Goal: Transaction & Acquisition: Book appointment/travel/reservation

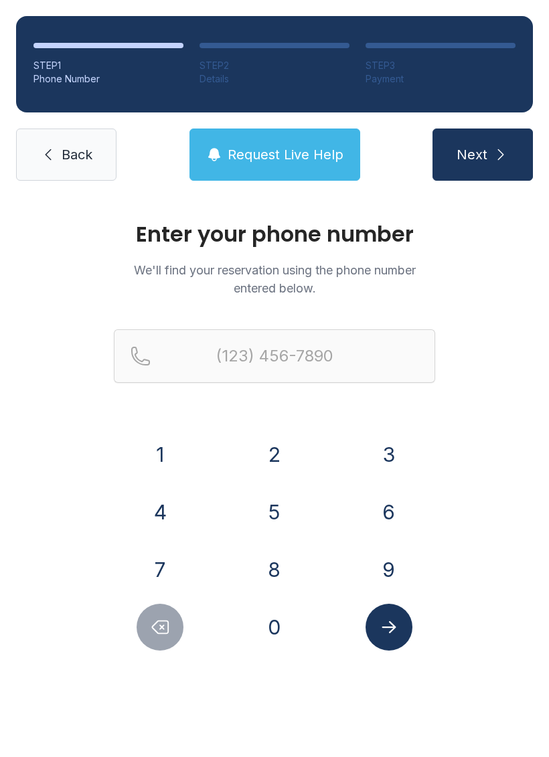
click at [271, 578] on button "8" at bounding box center [274, 569] width 47 height 47
click at [279, 631] on button "0" at bounding box center [274, 627] width 47 height 47
click at [284, 560] on button "8" at bounding box center [274, 569] width 47 height 47
click at [404, 445] on button "3" at bounding box center [389, 454] width 47 height 47
click at [282, 569] on button "8" at bounding box center [274, 569] width 47 height 47
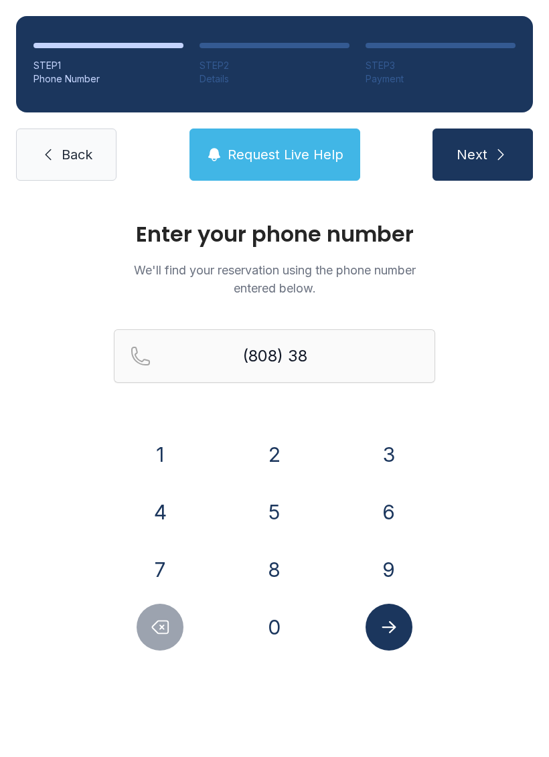
click at [285, 465] on button "2" at bounding box center [274, 454] width 47 height 47
click at [285, 464] on button "2" at bounding box center [274, 454] width 47 height 47
click at [168, 568] on button "7" at bounding box center [160, 569] width 47 height 47
click at [389, 451] on button "3" at bounding box center [389, 454] width 47 height 47
click at [277, 565] on button "8" at bounding box center [274, 569] width 47 height 47
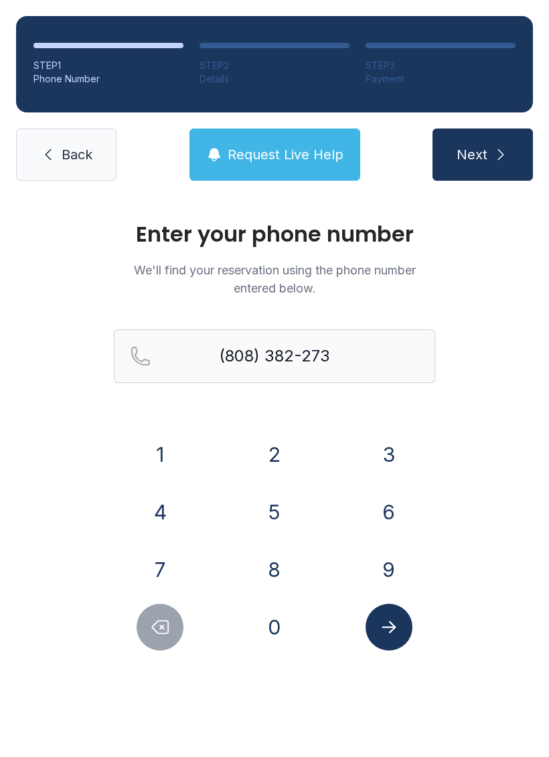
type input "[PHONE_NUMBER]"
click at [392, 629] on icon "Submit lookup form" at bounding box center [389, 627] width 20 height 20
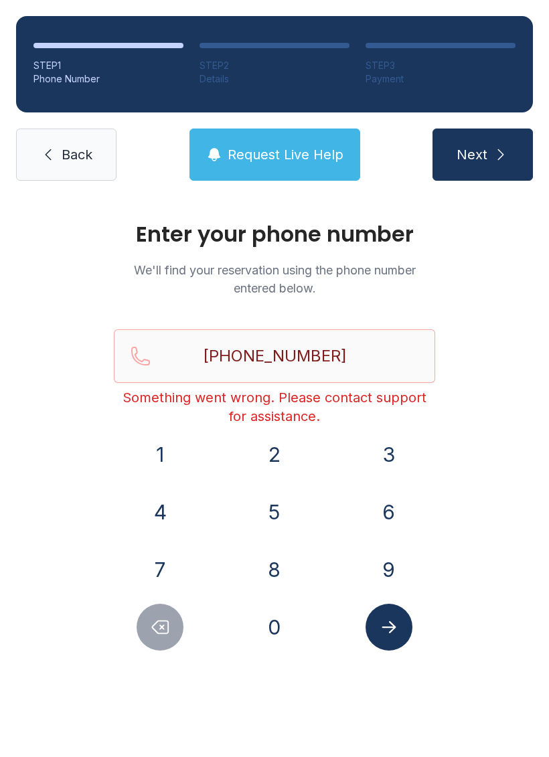
click at [381, 631] on icon "Submit lookup form" at bounding box center [389, 627] width 20 height 20
click at [76, 163] on span "Back" at bounding box center [77, 154] width 31 height 19
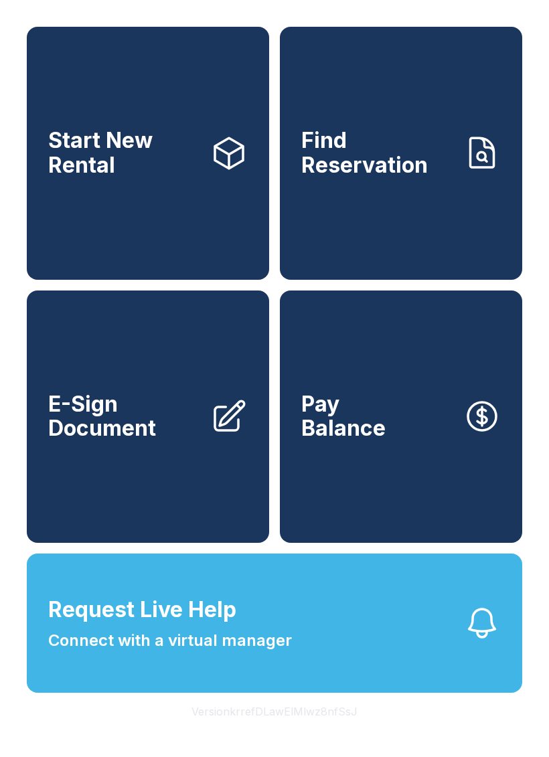
click at [418, 250] on link "Find Reservation" at bounding box center [401, 153] width 242 height 253
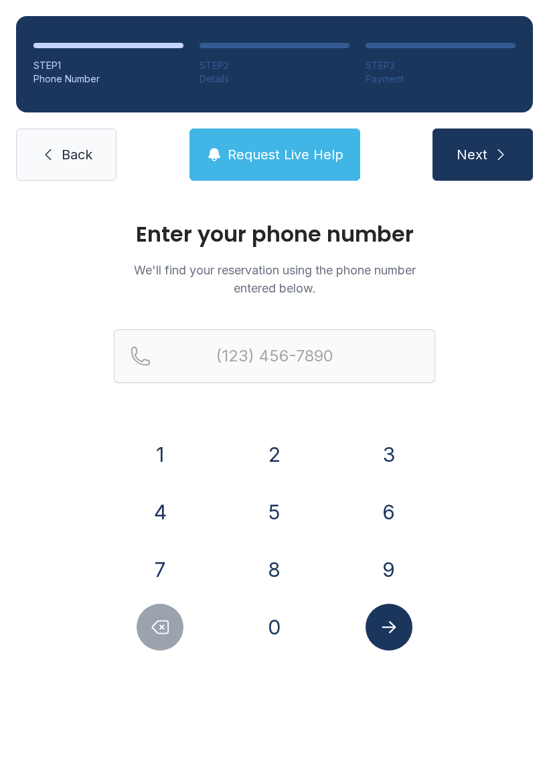
click at [277, 563] on button "8" at bounding box center [274, 569] width 47 height 47
click at [266, 632] on button "0" at bounding box center [274, 627] width 47 height 47
click at [282, 561] on button "8" at bounding box center [274, 569] width 47 height 47
click at [377, 445] on button "3" at bounding box center [389, 454] width 47 height 47
click at [277, 552] on button "8" at bounding box center [274, 569] width 47 height 47
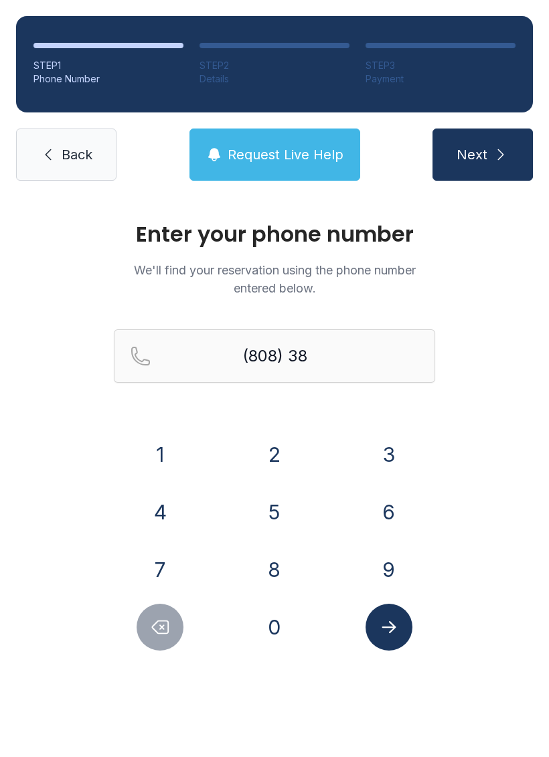
click at [283, 459] on button "2" at bounding box center [274, 454] width 47 height 47
click at [277, 457] on button "2" at bounding box center [274, 454] width 47 height 47
click at [153, 557] on button "7" at bounding box center [160, 569] width 47 height 47
click at [390, 454] on button "3" at bounding box center [389, 454] width 47 height 47
click at [267, 577] on button "8" at bounding box center [274, 569] width 47 height 47
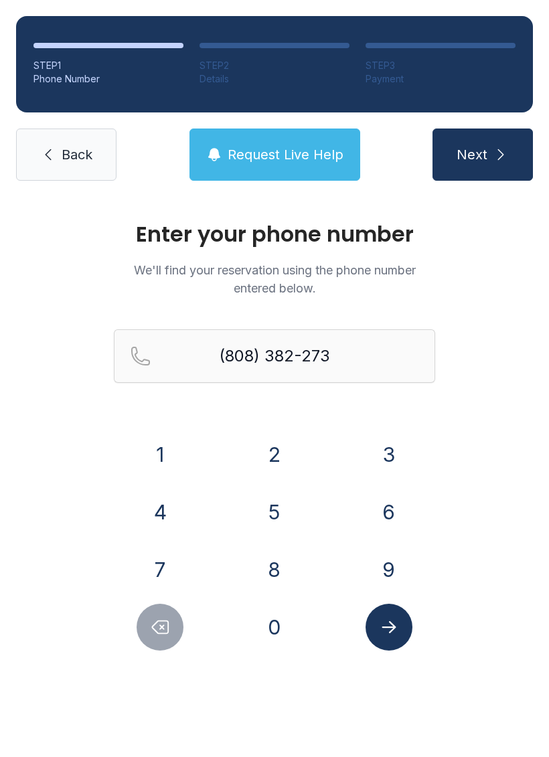
type input "[PHONE_NUMBER]"
click at [412, 630] on button "Submit lookup form" at bounding box center [389, 627] width 47 height 47
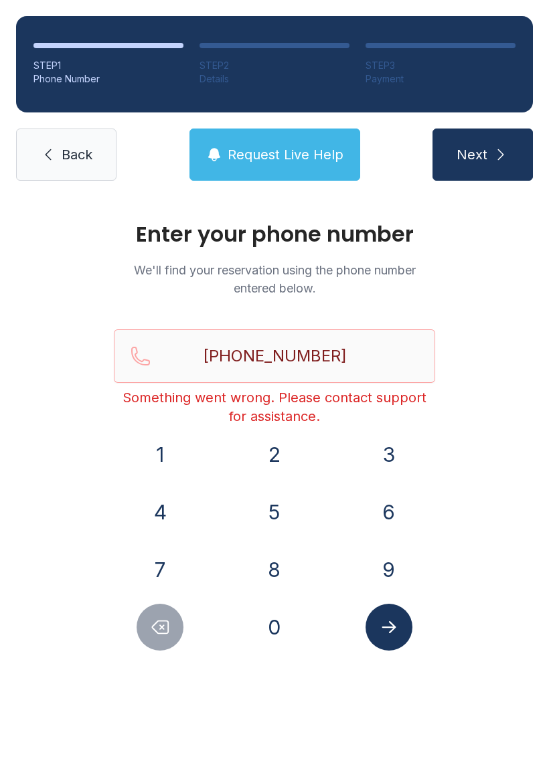
click at [82, 153] on span "Back" at bounding box center [77, 154] width 31 height 19
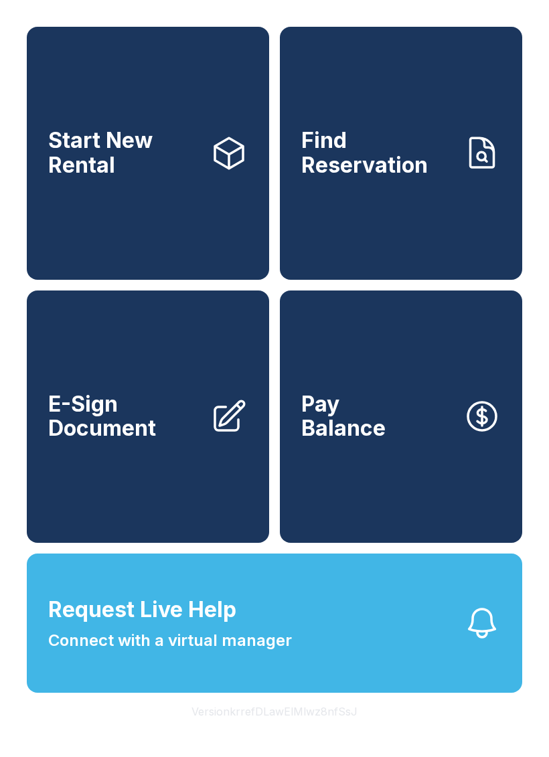
click at [212, 269] on link "Start New Rental" at bounding box center [148, 153] width 242 height 253
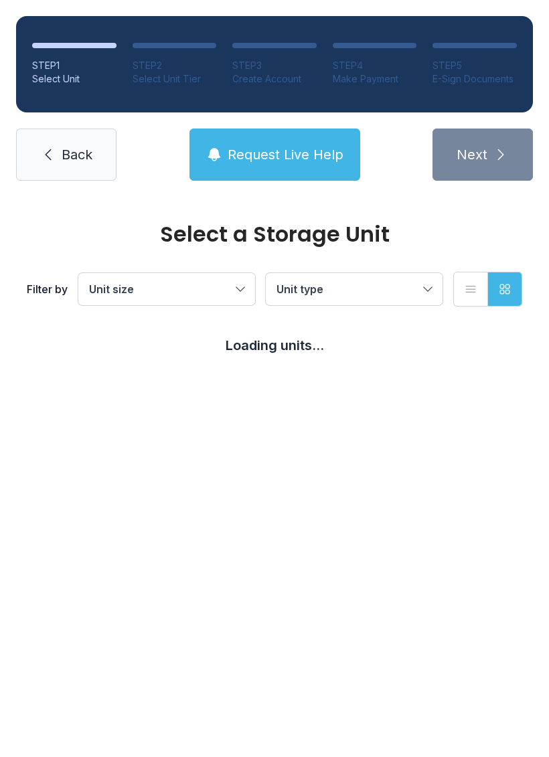
click at [234, 279] on button "Unit size" at bounding box center [166, 289] width 177 height 32
click at [212, 291] on span "Unit size" at bounding box center [160, 289] width 142 height 16
click at [327, 304] on button "Unit type" at bounding box center [354, 289] width 177 height 32
click at [82, 155] on span "Back" at bounding box center [77, 154] width 31 height 19
